Goal: Task Accomplishment & Management: Use online tool/utility

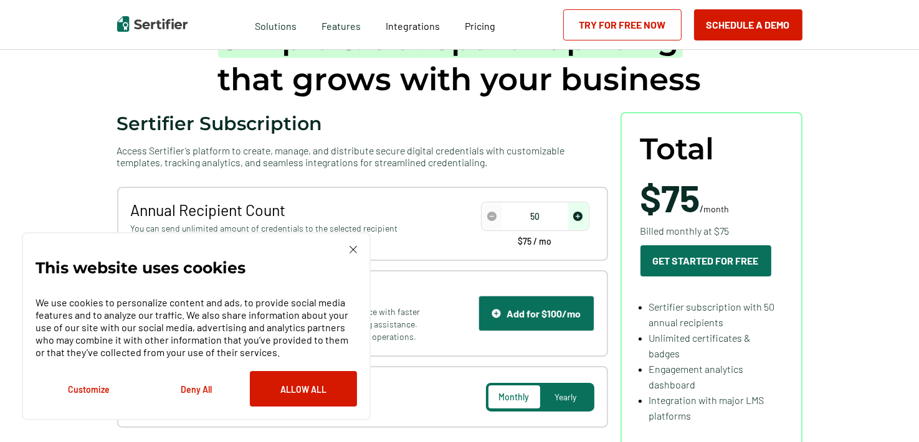
scroll to position [125, 0]
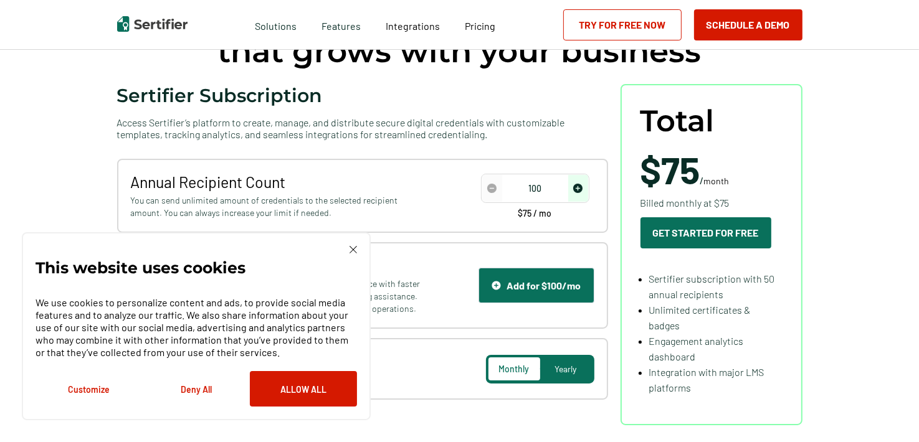
click at [581, 191] on img "increase number" at bounding box center [577, 188] width 9 height 9
click at [576, 191] on img "increase number" at bounding box center [577, 188] width 9 height 9
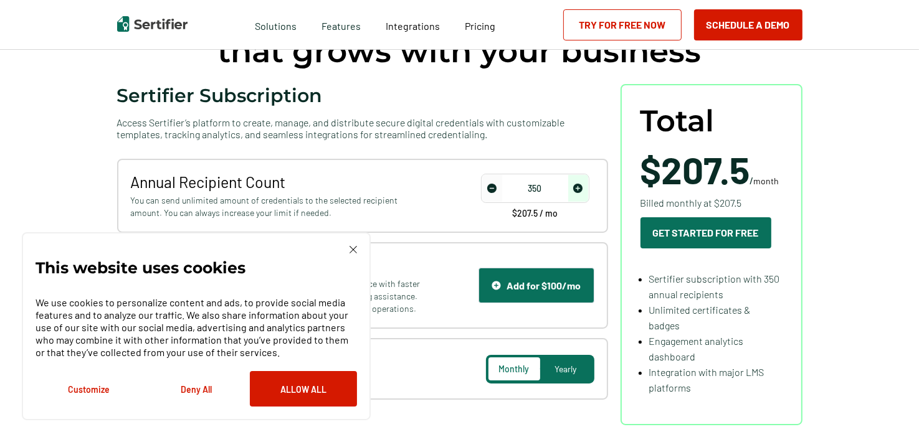
click at [576, 191] on img "increase number" at bounding box center [577, 188] width 9 height 9
click at [581, 186] on img "increase number" at bounding box center [577, 188] width 9 height 9
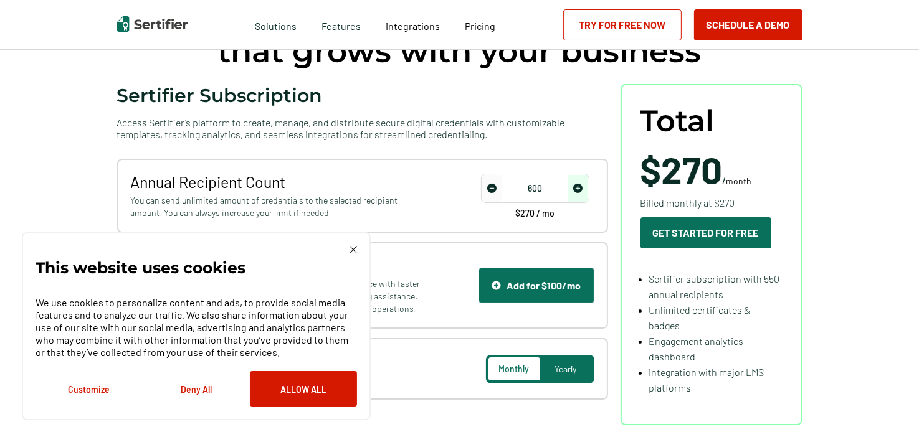
click at [581, 186] on img "increase number" at bounding box center [577, 188] width 9 height 9
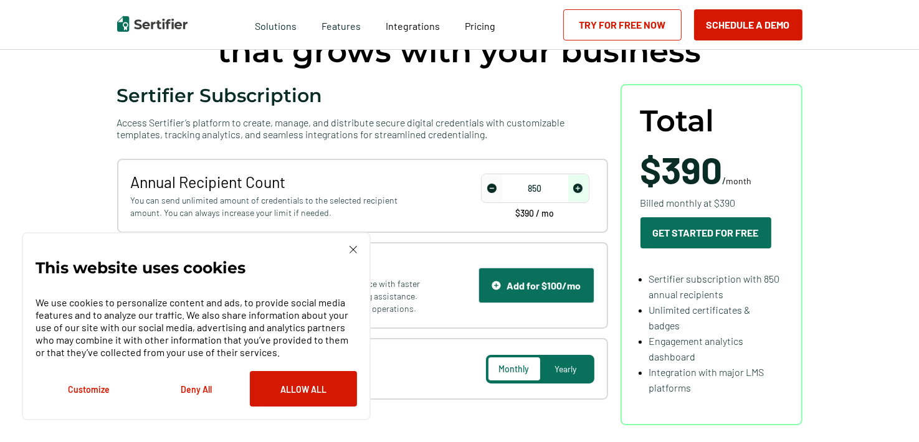
click at [581, 186] on img "increase number" at bounding box center [577, 188] width 9 height 9
click at [492, 187] on img "decrease number" at bounding box center [491, 188] width 9 height 9
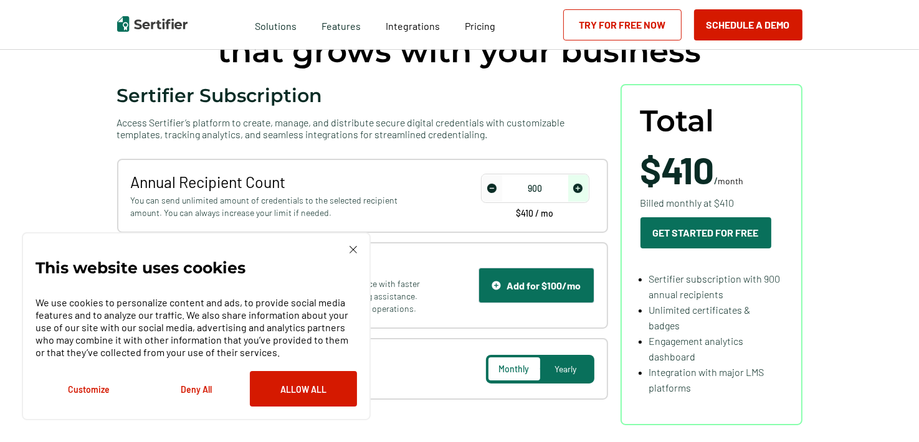
click at [492, 187] on img "decrease number" at bounding box center [491, 188] width 9 height 9
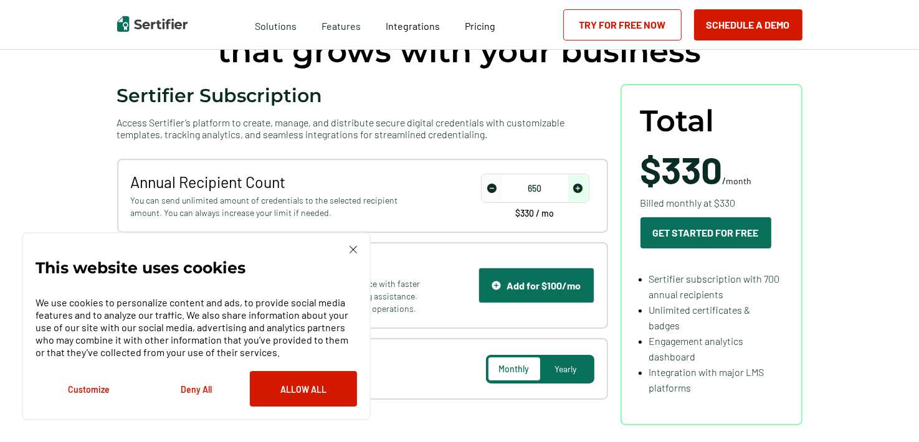
click at [492, 187] on img "decrease number" at bounding box center [491, 188] width 9 height 9
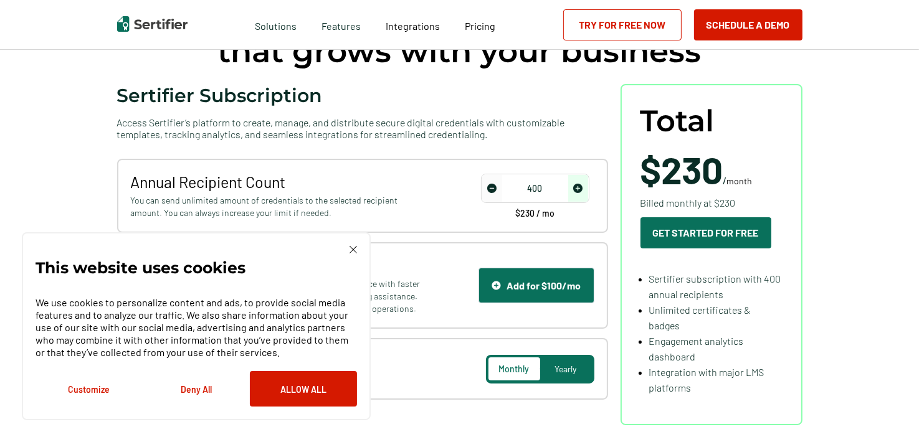
click at [492, 187] on img "decrease number" at bounding box center [491, 188] width 9 height 9
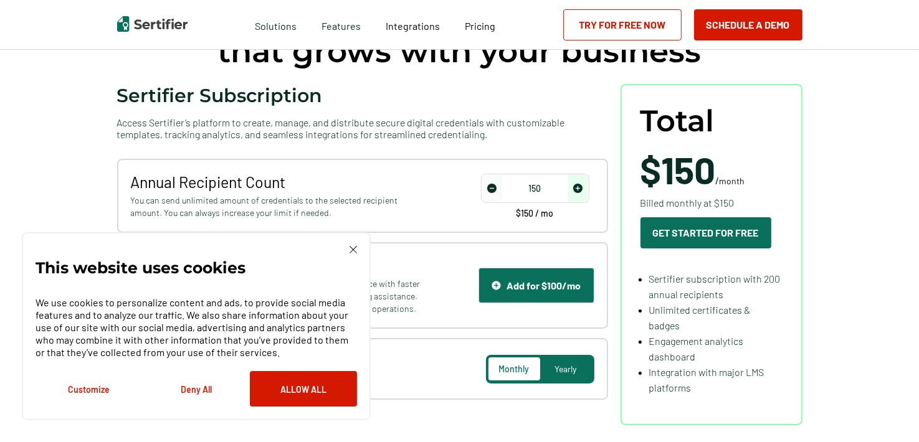
click at [492, 187] on img "decrease number" at bounding box center [491, 188] width 9 height 9
click at [564, 368] on span "Yearly" at bounding box center [566, 369] width 22 height 11
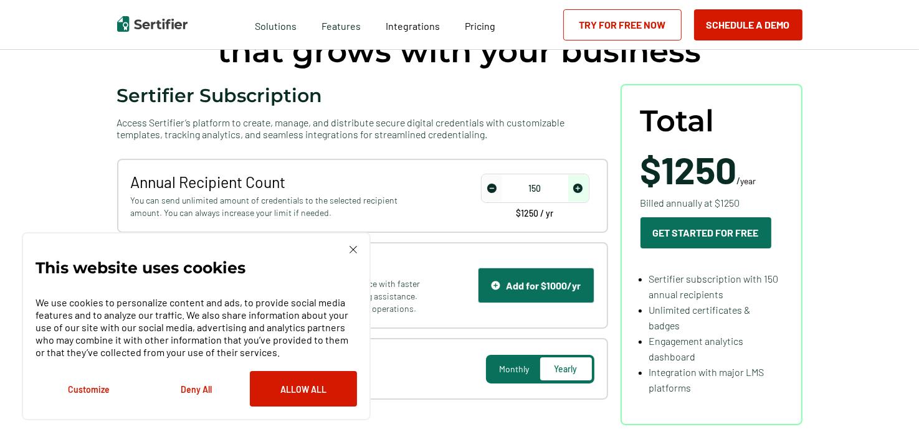
click at [578, 184] on img "increase number" at bounding box center [577, 188] width 9 height 9
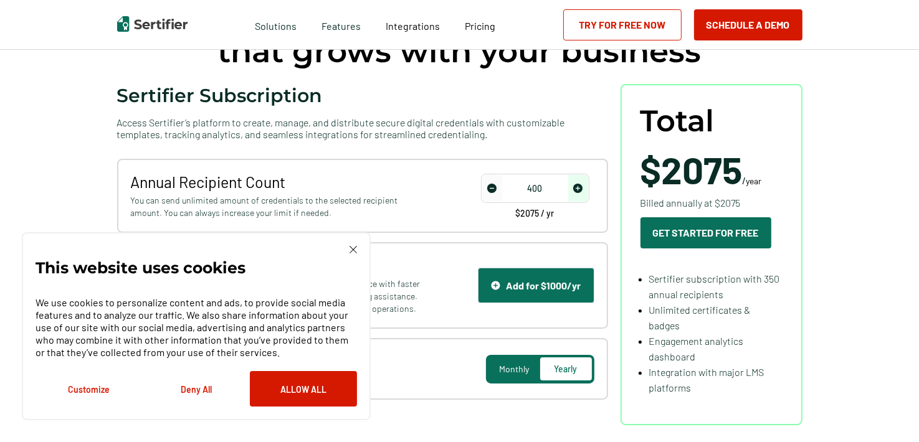
click at [578, 184] on img "increase number" at bounding box center [577, 188] width 9 height 9
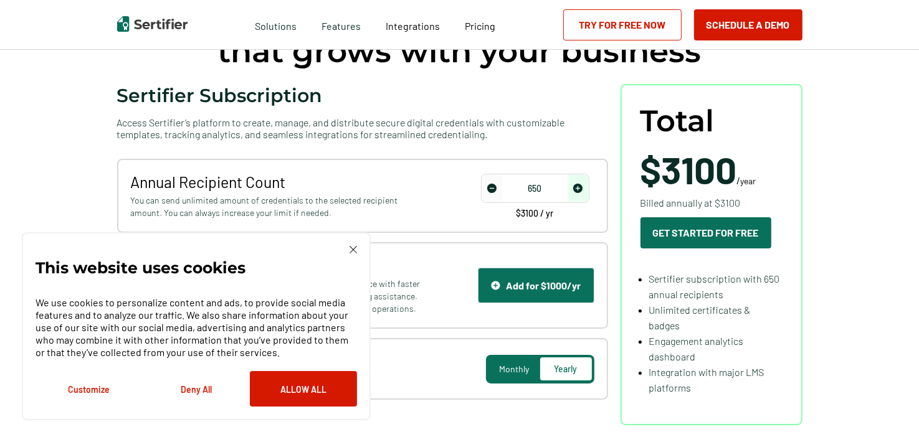
click at [578, 184] on img "increase number" at bounding box center [577, 188] width 9 height 9
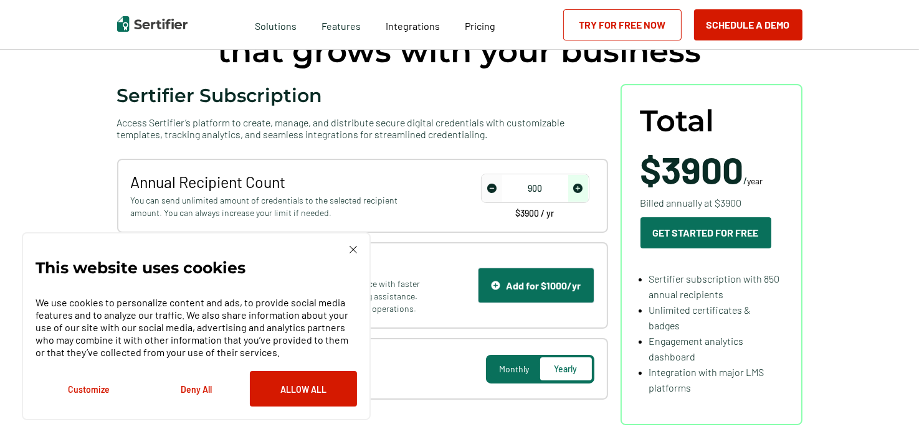
click at [578, 184] on img "increase number" at bounding box center [577, 188] width 9 height 9
type input "1000"
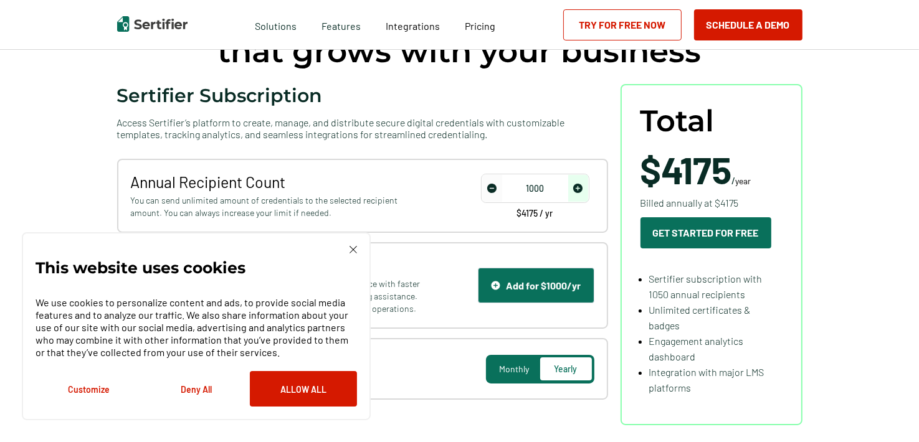
click at [492, 191] on img "decrease number" at bounding box center [491, 188] width 9 height 9
click at [353, 254] on div "This website uses cookies We use cookies to personalize content and ads, to pro…" at bounding box center [197, 326] width 322 height 161
click at [353, 249] on img at bounding box center [353, 249] width 7 height 7
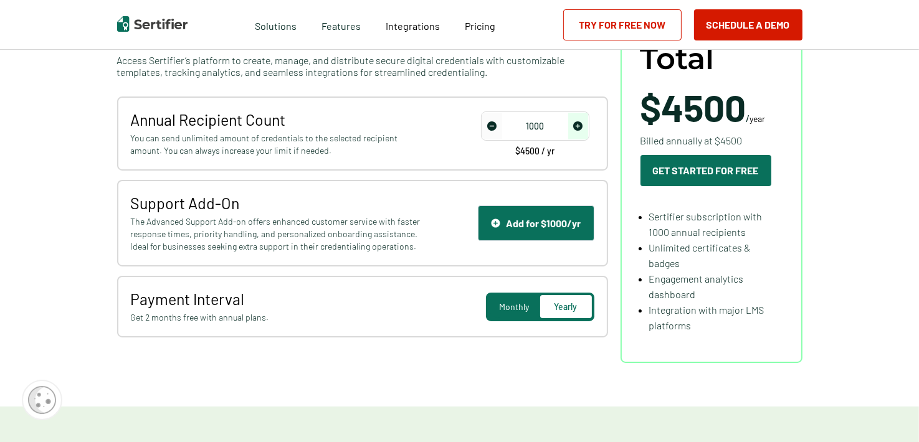
scroll to position [0, 0]
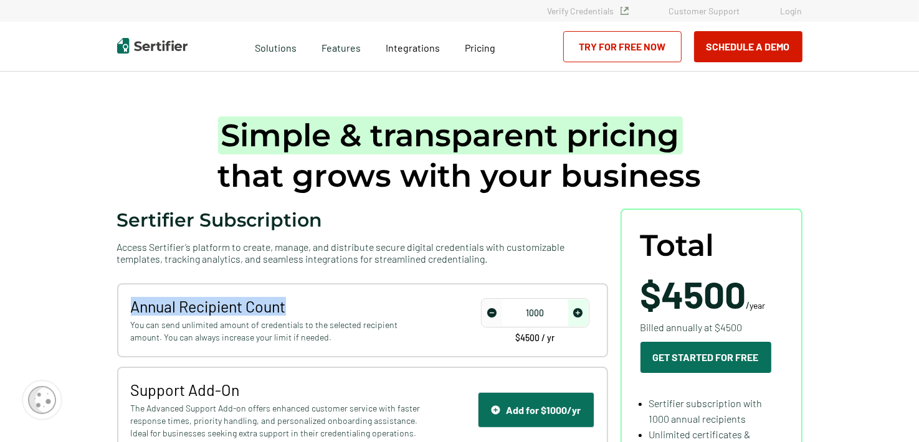
drag, startPoint x: 133, startPoint y: 305, endPoint x: 290, endPoint y: 305, distance: 157.0
click at [290, 305] on div "Annual Recipient Count You can send unlimited amount of credentials to the sele…" at bounding box center [362, 321] width 491 height 74
copy span "Annual Recipient Count"
